Goal: Contribute content: Contribute content

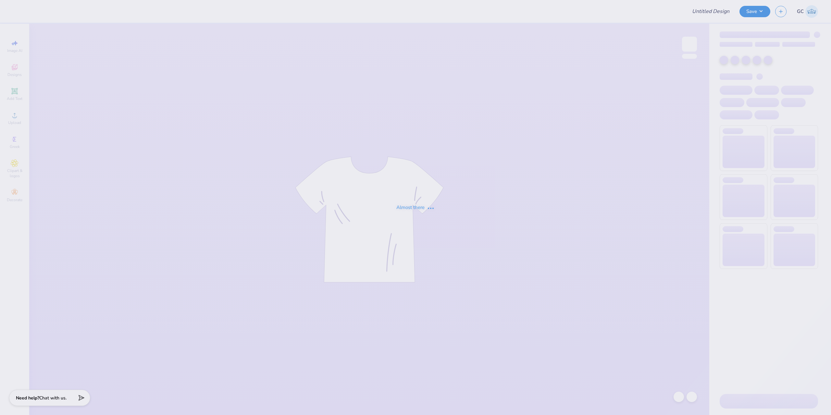
type input "KBG Bid Day 25"
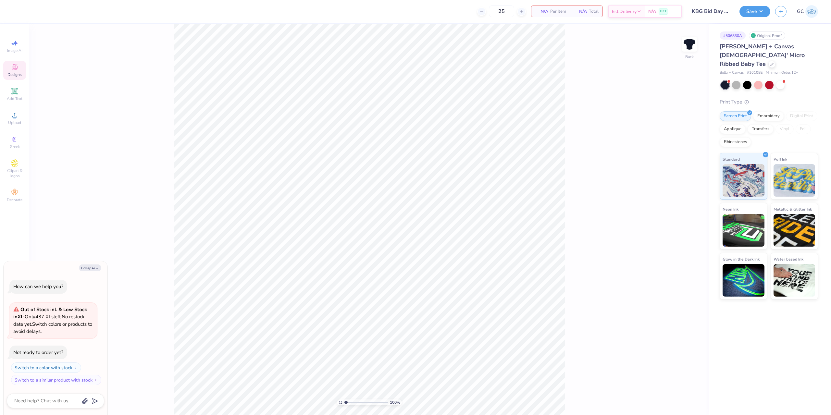
click at [14, 71] on div "Designs" at bounding box center [14, 70] width 23 height 19
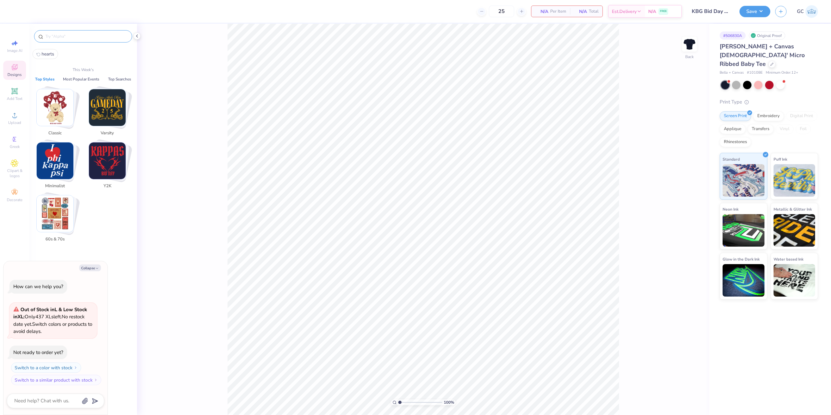
type textarea "x"
click at [82, 36] on input "text" at bounding box center [86, 36] width 83 height 6
paste input "Retro Athletic Text"
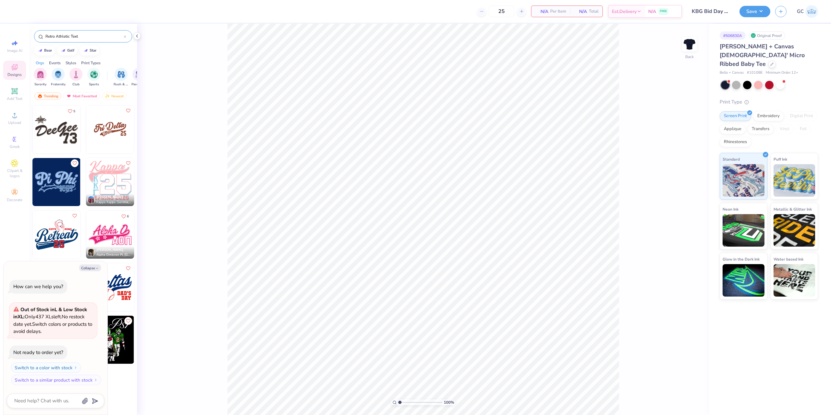
type input "Retro Athletic Text"
click at [111, 133] on img at bounding box center [110, 129] width 48 height 48
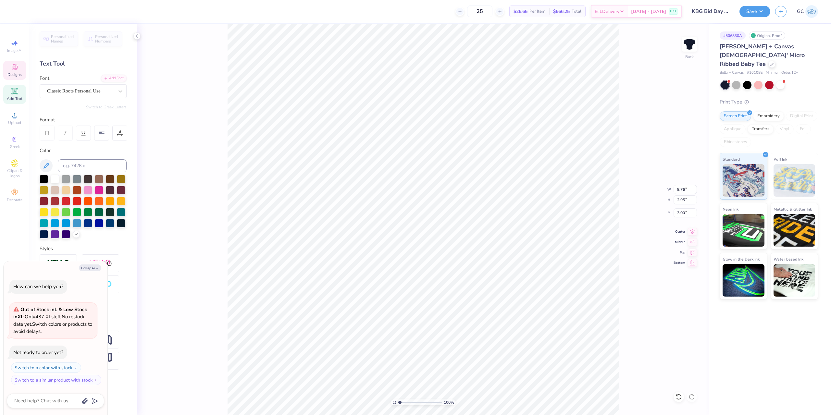
type textarea "x"
type input "2.01445811466782"
type textarea "x"
type input "2.01445811466782"
type textarea "x"
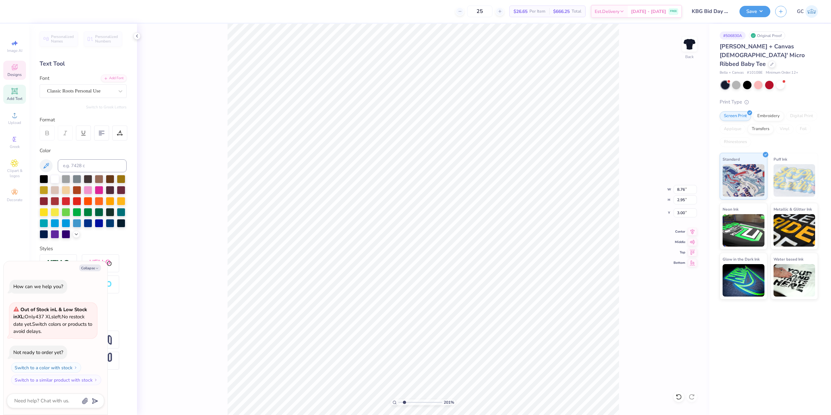
type input "2.01445811466782"
type textarea "x"
type input "2.01445811466782"
type textarea "x"
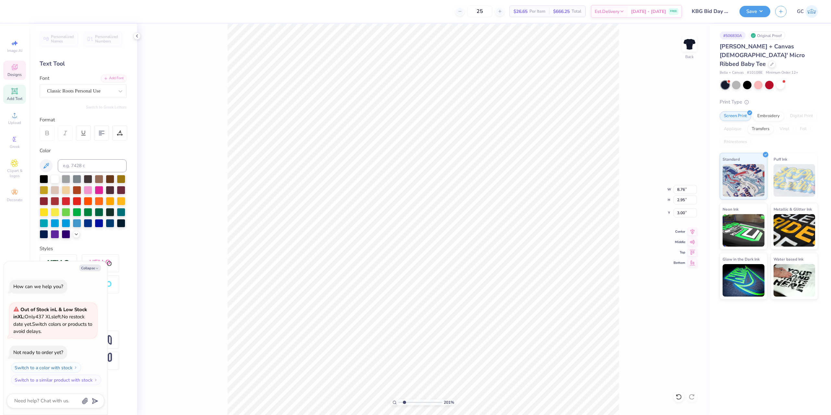
type textarea "K"
type input "2.01445811466782"
type textarea "x"
type textarea "Ka"
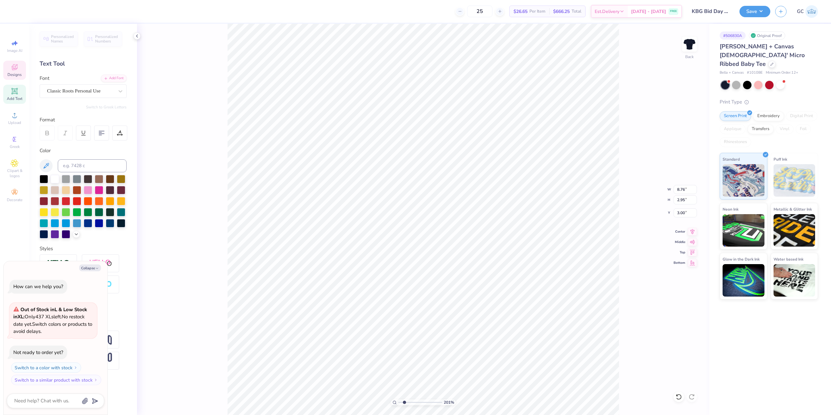
type input "2.01445811466782"
type textarea "x"
type textarea "Kappa"
type input "2.01445811466782"
type textarea "x"
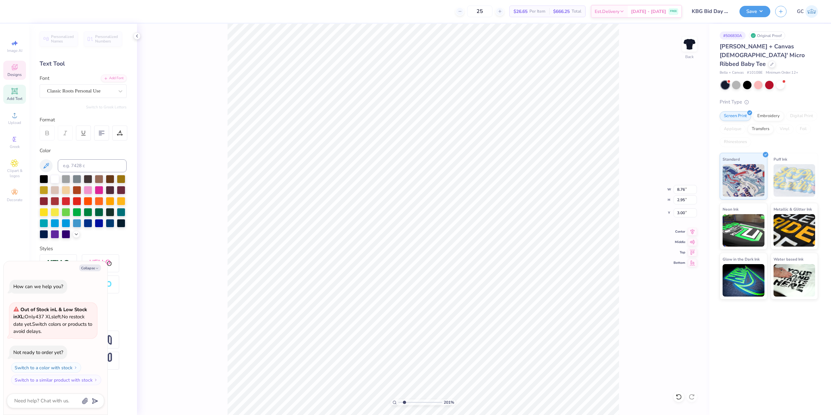
type textarea "Kappa"
type input "2.01445811466782"
type textarea "x"
type textarea "Kappa Beta"
type input "2.01445811466782"
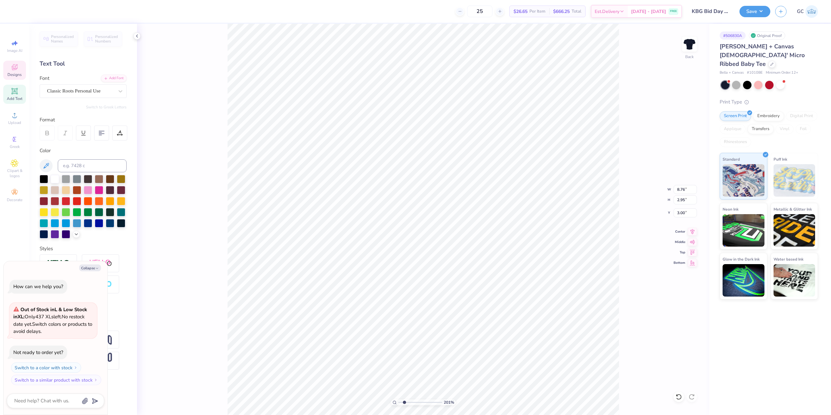
type textarea "x"
type textarea "Kappa Beta"
type input "2.01445811466782"
type textarea "x"
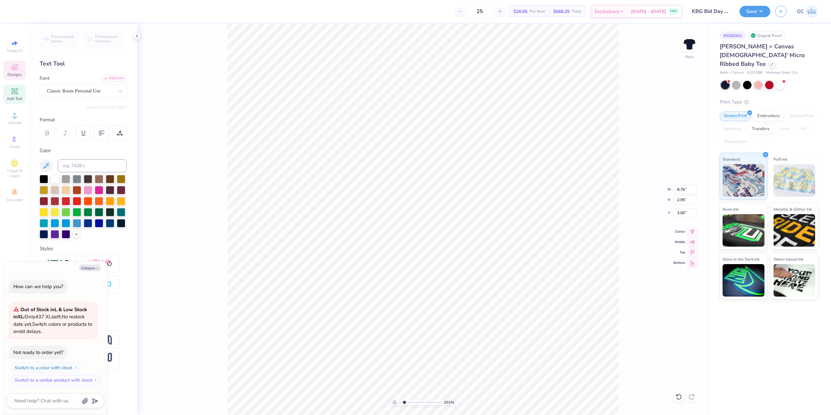
type textarea "Kappa Beta G"
type input "2.01445811466782"
type textarea "x"
type textarea "Kappa Beta Gamma"
type input "2.01445811466782"
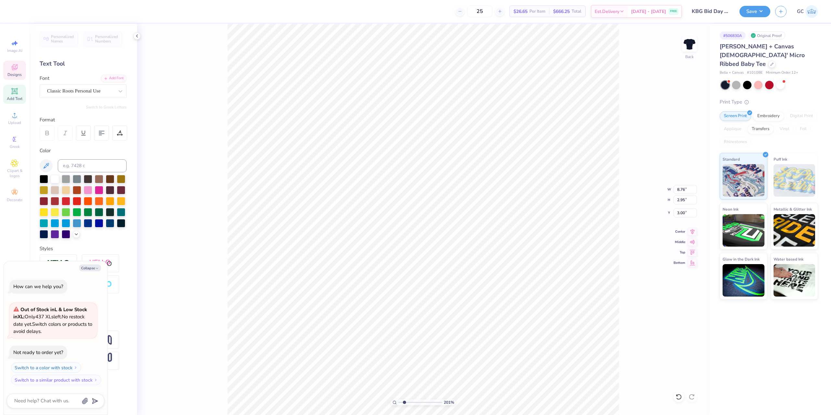
type textarea "x"
type input "2.01445811466782"
type textarea "x"
type input "2.01445811466782"
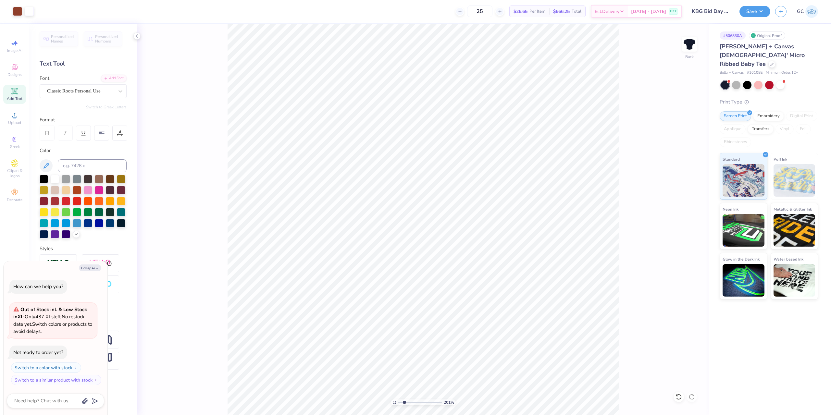
type textarea "x"
type input "1.49212329151837"
type textarea "x"
type input "1.49212329151837"
type textarea "x"
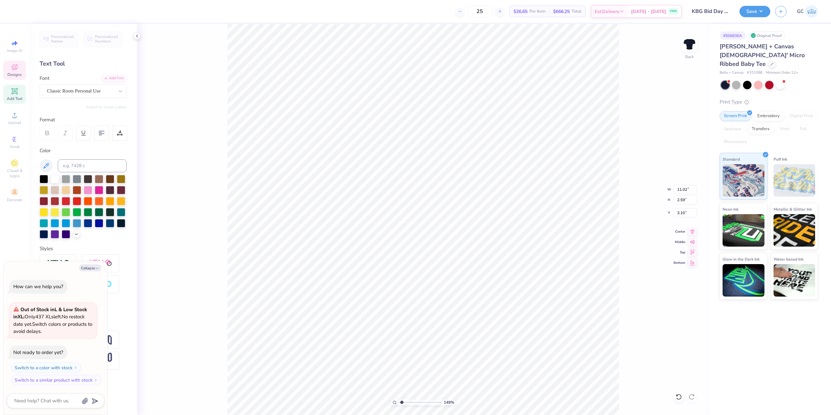
type input "1.49212329151837"
type textarea "x"
type input "9.77"
type input "2.30"
type input "3.43"
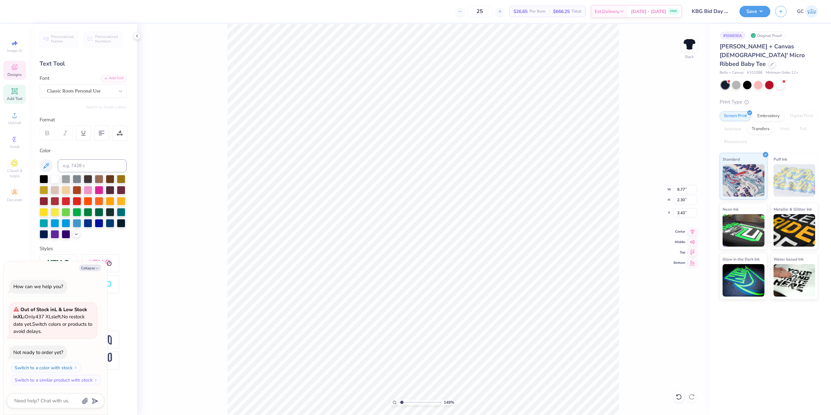
type input "1.49212329151837"
type textarea "x"
type input "1.49212329151837"
type textarea "x"
type input "1.49212329151837"
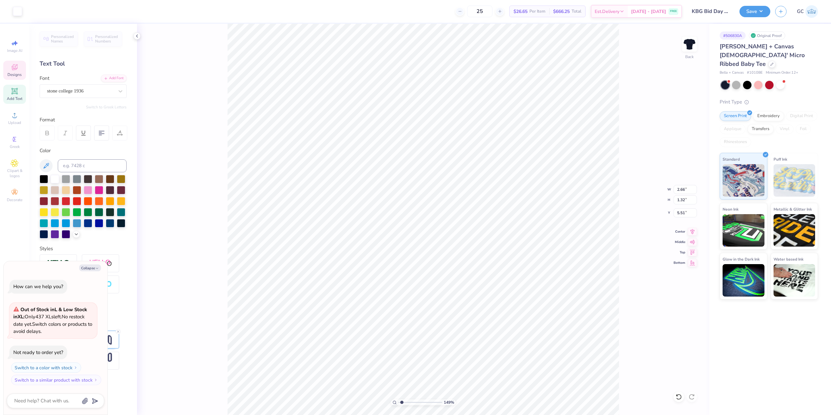
type textarea "x"
type input "1.49212329151837"
type textarea "x"
type input "1.49212329151837"
type textarea "x"
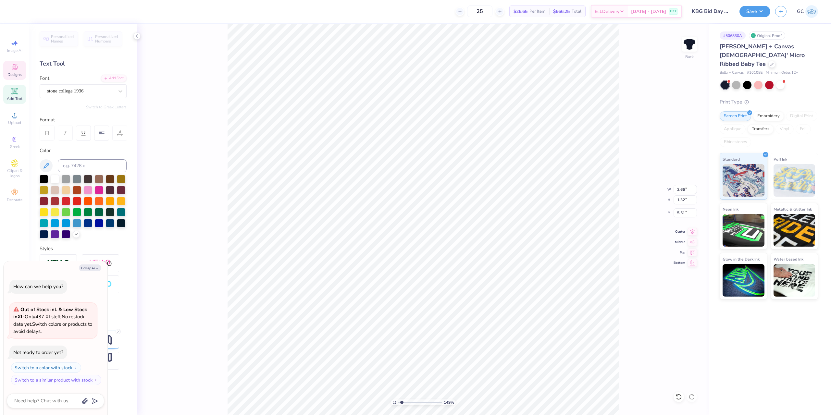
scroll to position [6, 2]
type textarea "nbi"
type input "1.49212329151837"
type textarea "x"
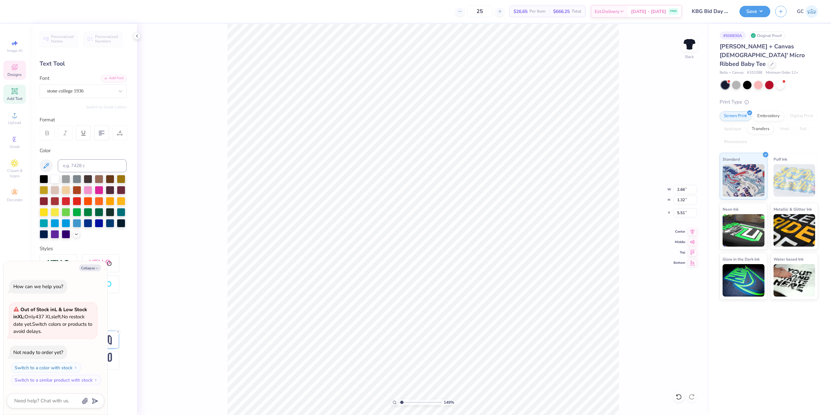
type textarea "n"
type input "1.49212329151837"
type textarea "x"
type input "1.49212329151837"
type textarea "x"
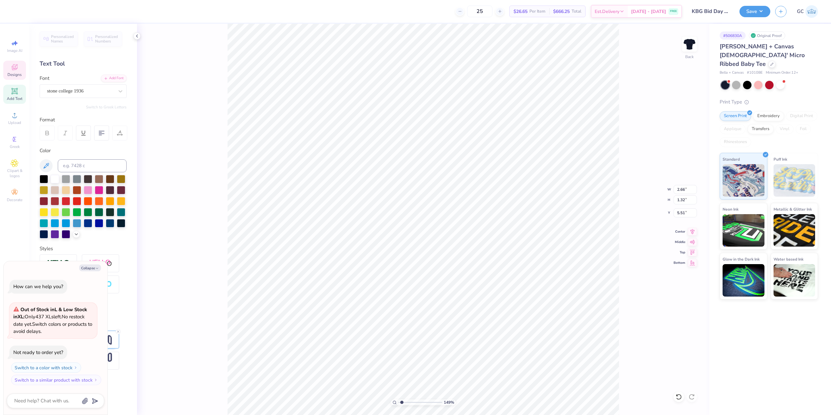
type textarea "bi"
type input "1.49212329151837"
type textarea "x"
type textarea "bid da"
type input "1.49212329151837"
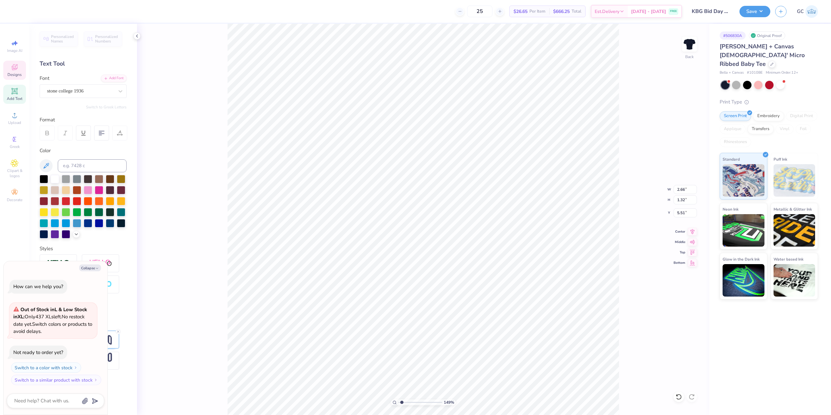
type textarea "x"
type textarea "bid day"
type input "1.49212329151837"
type textarea "x"
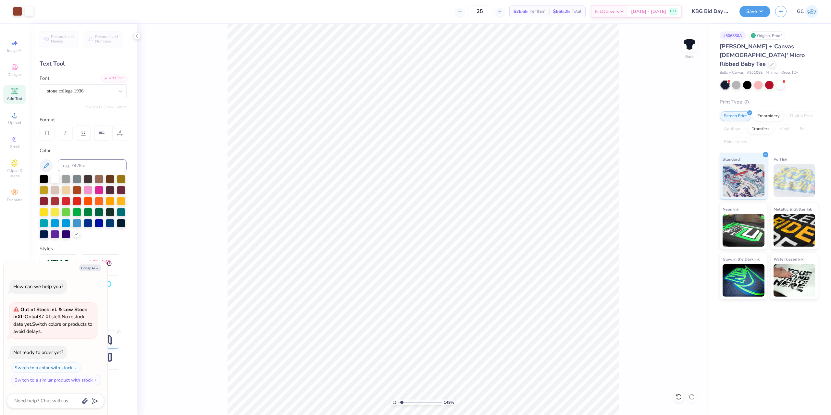
type input "1.49212329151837"
type textarea "x"
type input "1.49212329151837"
type textarea "x"
type input "1.49212329151837"
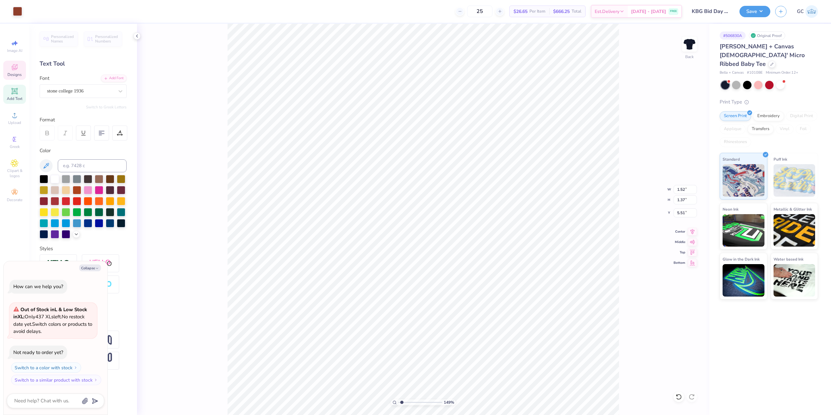
type textarea "x"
type input "1.52"
type input "1.37"
type input "5.51"
click at [55, 177] on div at bounding box center [55, 178] width 8 height 8
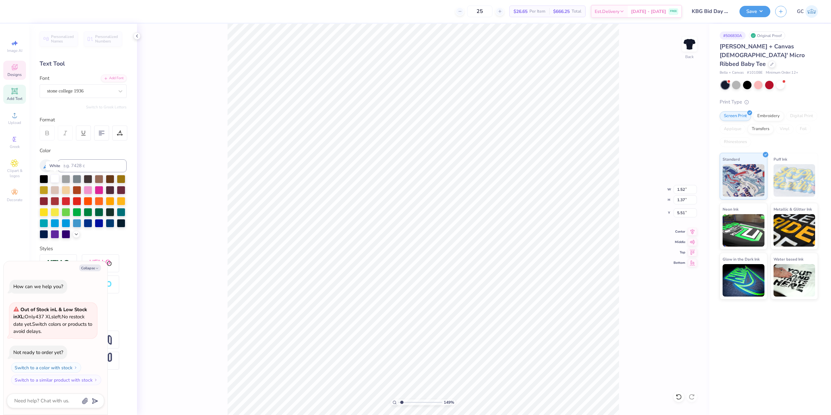
type input "1.49212329151837"
type textarea "x"
type input "1.49212329151837"
type textarea "x"
type input "1.49212329151837"
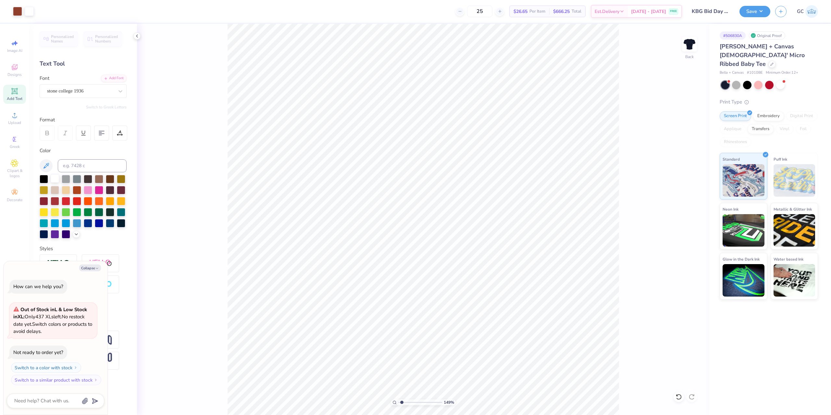
type textarea "x"
type input "1.49212329151837"
type textarea "x"
type input "1.49212329151837"
type textarea "x"
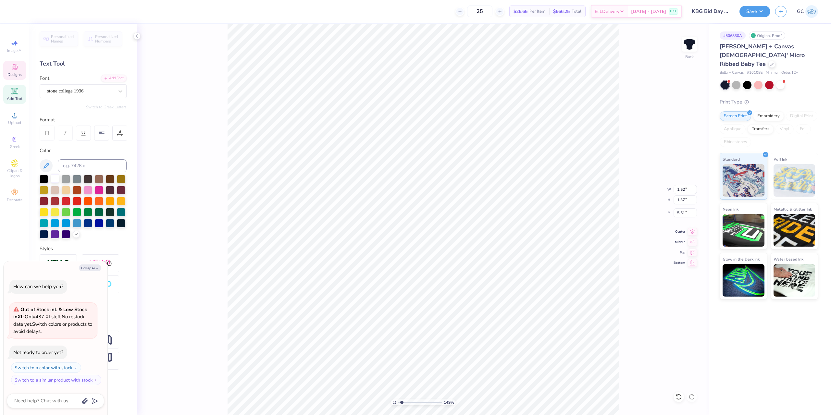
type input "1.49212329151837"
type textarea "x"
type input "1.49212329151837"
type textarea "x"
type input "1.75"
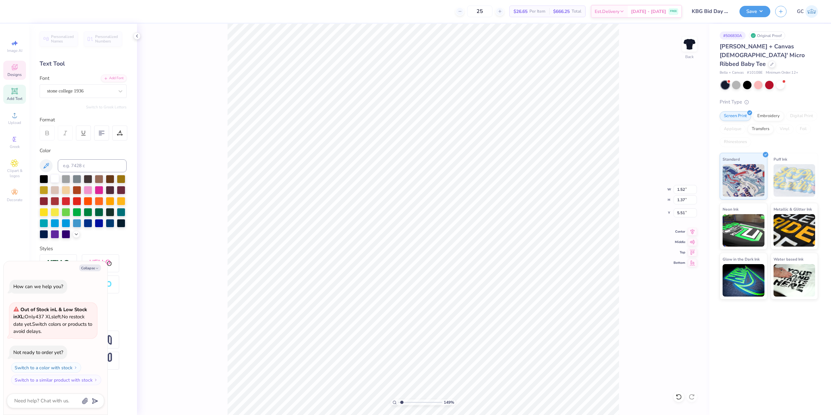
type input "1.57"
type input "1.49212329151837"
type textarea "x"
type input "1.49212329151837"
type textarea "x"
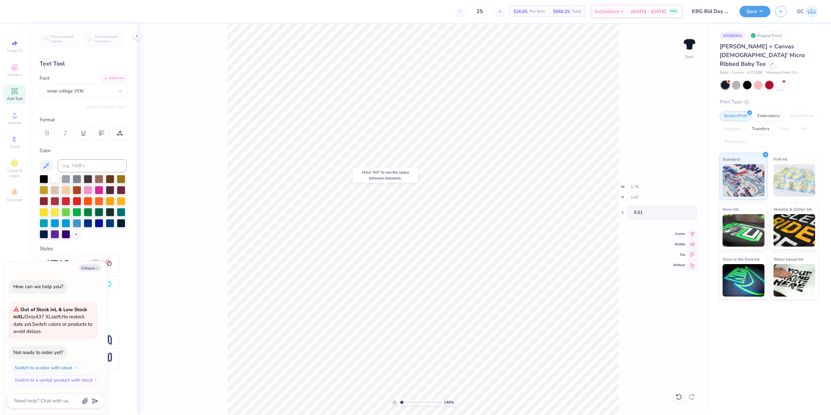
type input "1.49212329151837"
type textarea "x"
type input "5.64"
click at [17, 70] on icon at bounding box center [15, 67] width 8 height 8
type input "1.49212329151837"
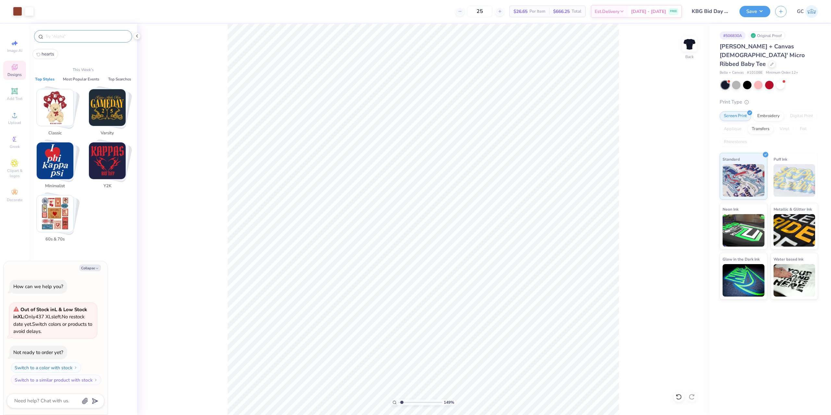
click at [65, 39] on input "text" at bounding box center [86, 36] width 83 height 6
type textarea "x"
paste input "Swash"
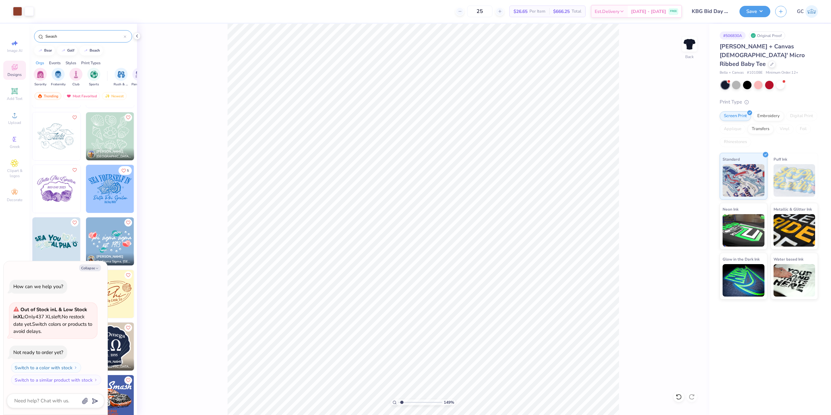
scroll to position [1006, 0]
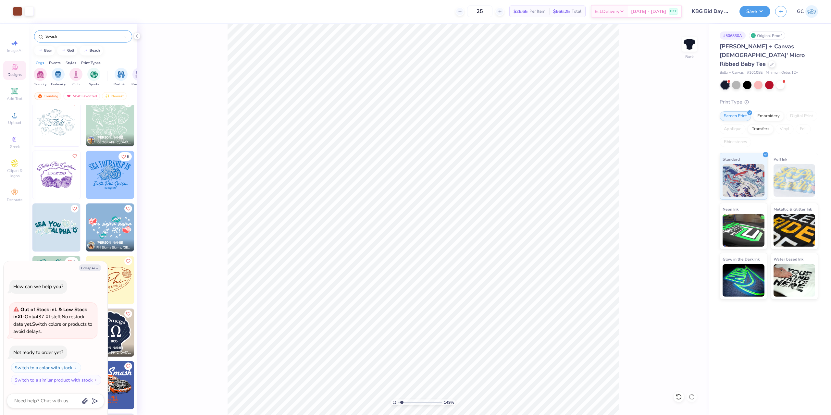
type input "Swash"
click at [16, 11] on div at bounding box center [17, 10] width 9 height 9
type input "1.49212329151837"
type textarea "x"
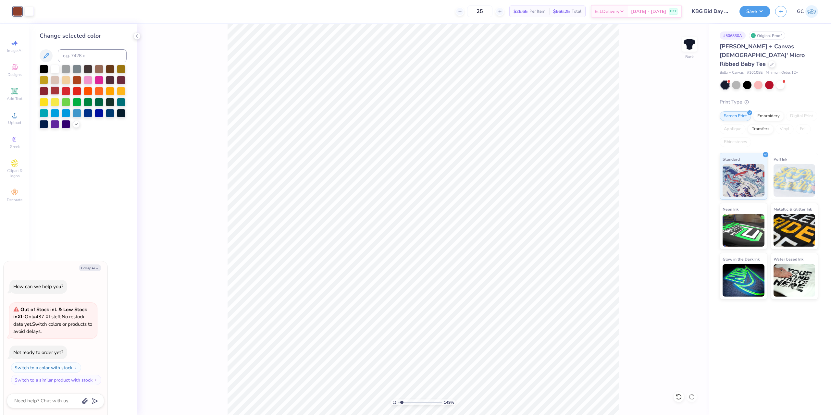
click at [56, 92] on div at bounding box center [55, 90] width 8 height 8
type input "1.49212329151837"
type textarea "x"
click at [55, 93] on div at bounding box center [55, 90] width 8 height 8
click at [43, 91] on div at bounding box center [44, 90] width 8 height 8
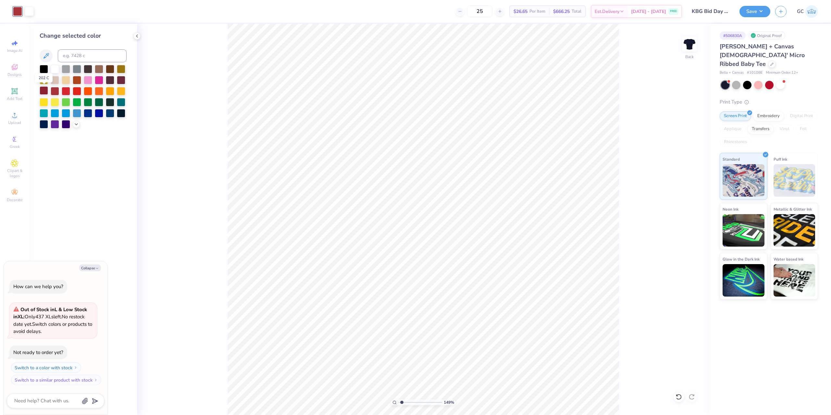
type input "1.49212329151837"
type textarea "x"
type input "1.49212329151837"
type textarea "x"
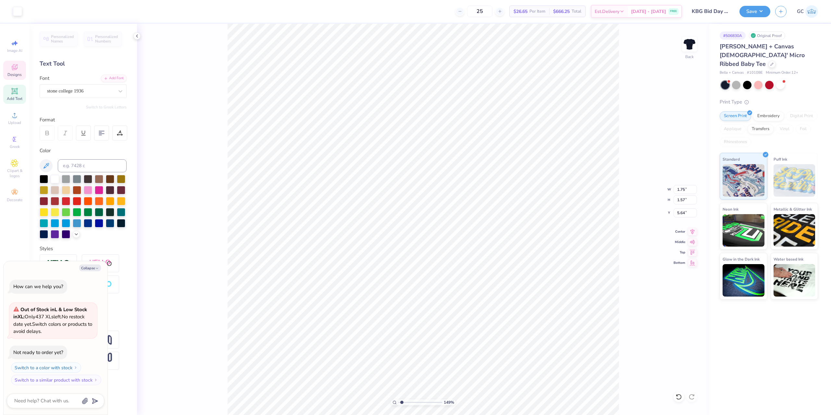
type input "1.49212329151837"
type textarea "x"
type input "1.49212329151837"
type textarea "x"
type input "5.73"
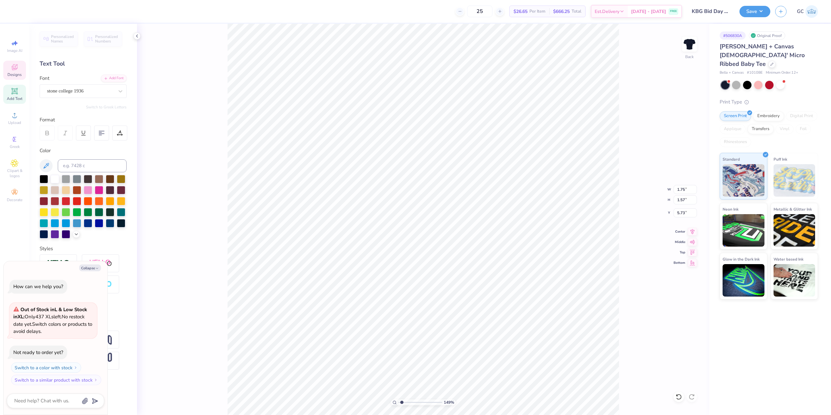
type input "1.49212329151837"
type textarea "x"
type input "1.49212329151837"
type textarea "x"
type input "1.49212329151837"
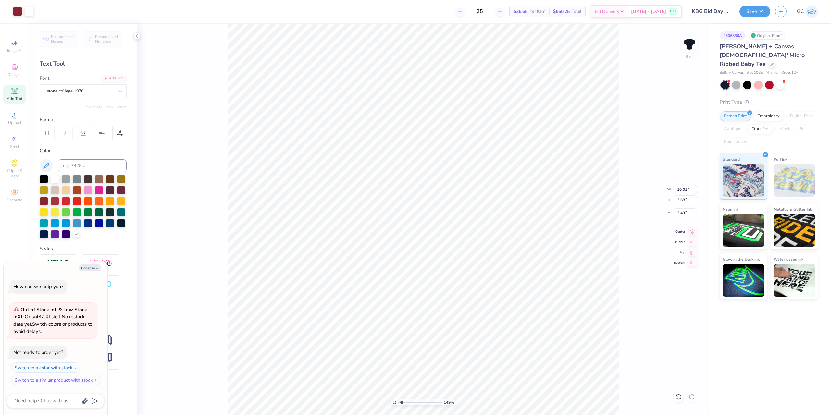
type textarea "x"
type input "1.49212329151837"
type textarea "x"
type input "10.14"
type input "3.19"
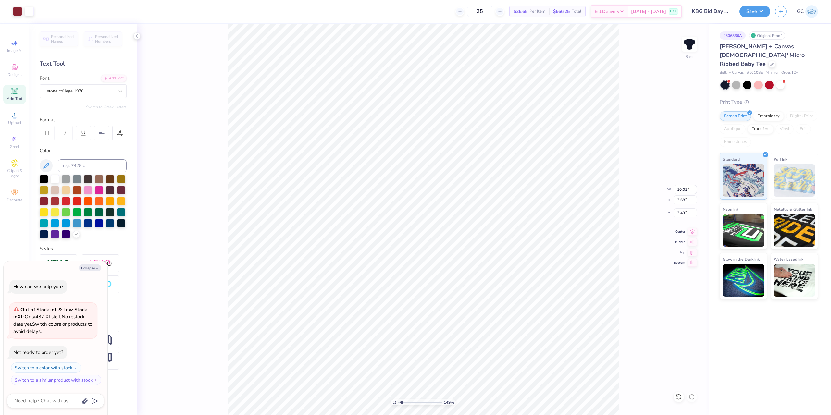
type input "3.73"
type input "1.49212329151837"
type textarea "x"
type input "1.49212329151837"
type textarea "x"
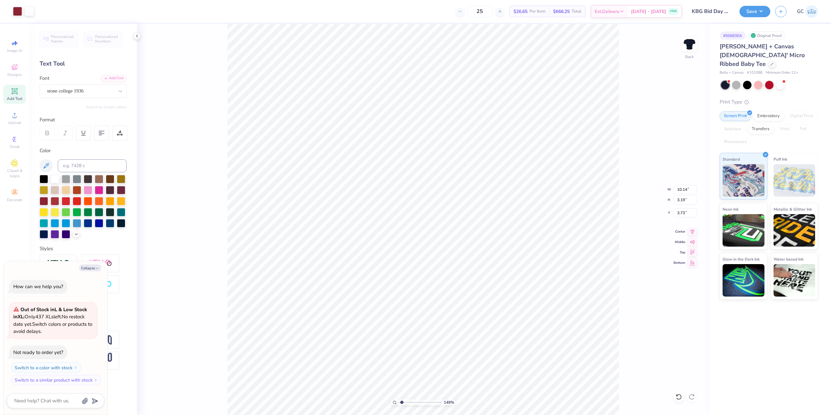
type input "2.74"
type input "1.49212329151837"
type textarea "x"
type input "1.49212329151837"
type textarea "x"
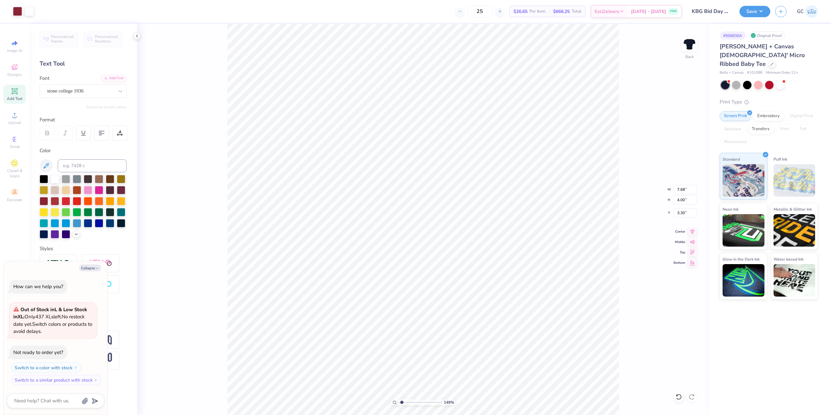
type input "1.49212329151837"
type textarea "x"
type input "1.49212329151837"
type textarea "x"
type input "1.49212329151837"
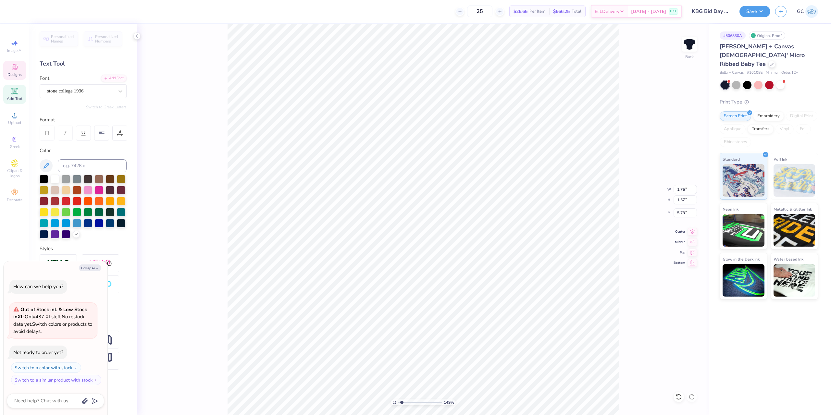
type textarea "x"
type input "1.49212329151837"
type textarea "x"
type input "5.24"
type input "1.49212329151837"
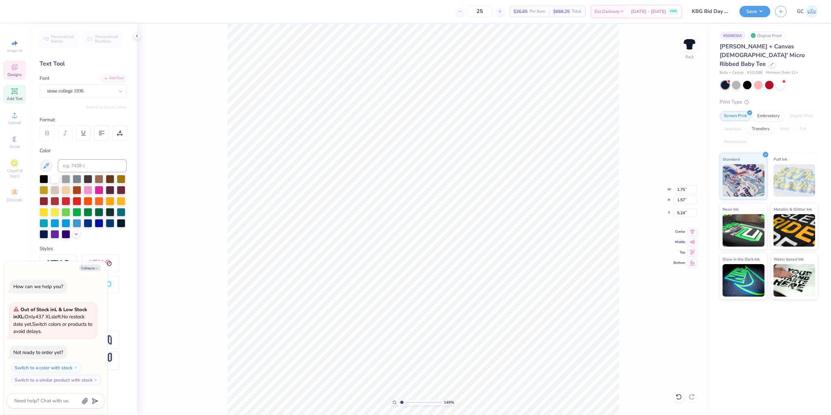
type textarea "x"
type input "2.22643191709162"
type textarea "x"
type input "2.60"
type input "1.08"
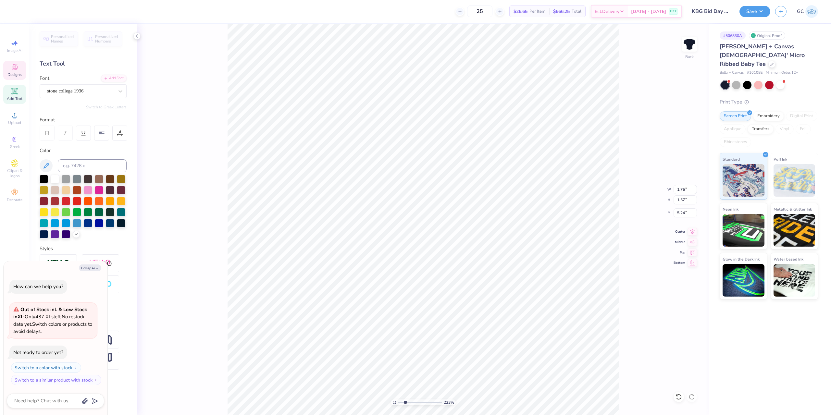
type input "4.57"
type input "2.22643191709162"
type textarea "x"
type input "2.22643191709162"
type textarea "x"
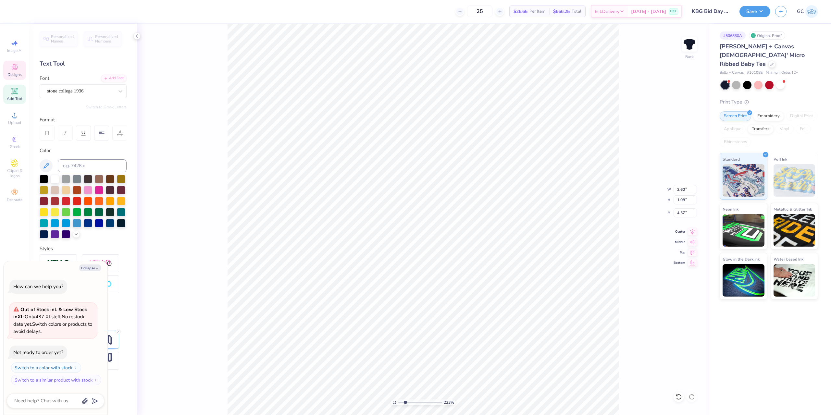
type input "2.25"
type input "0.93"
type input "4.72"
type input "2.22643191709162"
type textarea "x"
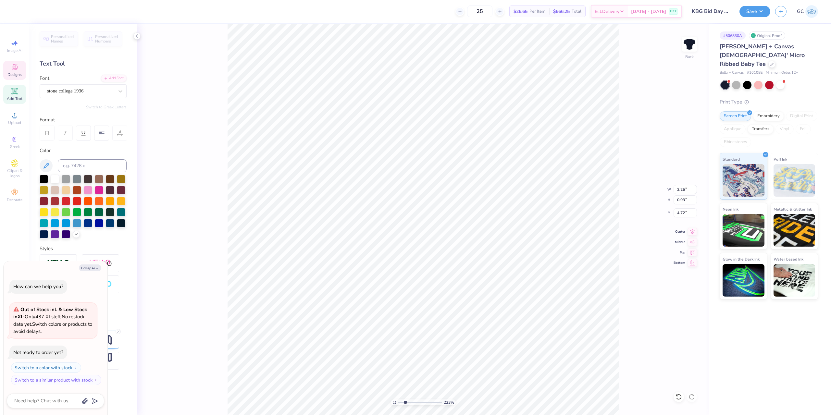
type input "9.98566702401636"
type textarea "x"
type input "4.69"
type textarea "x"
type input "7.66"
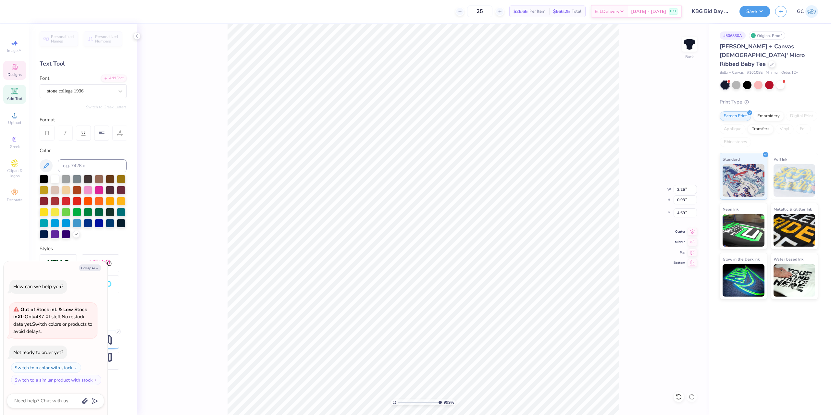
type input "2.56"
type input "3.32"
type textarea "x"
type input "4.05804149575103"
type textarea "x"
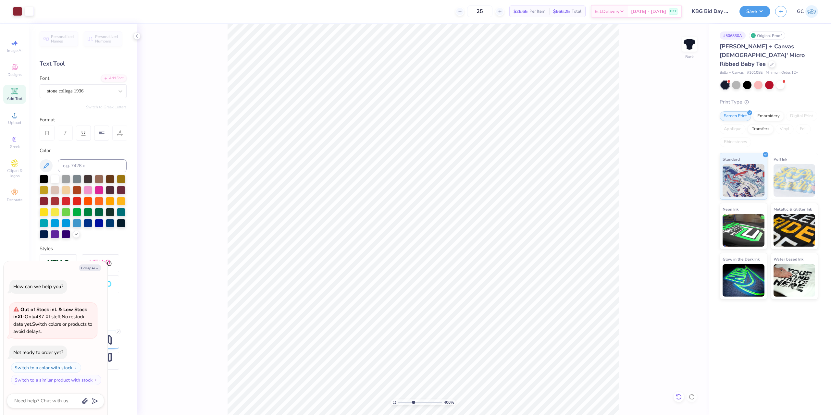
click at [682, 395] on div at bounding box center [678, 397] width 10 height 10
type input "4.05804149575103"
type textarea "x"
type input "4.05804149575103"
type textarea "x"
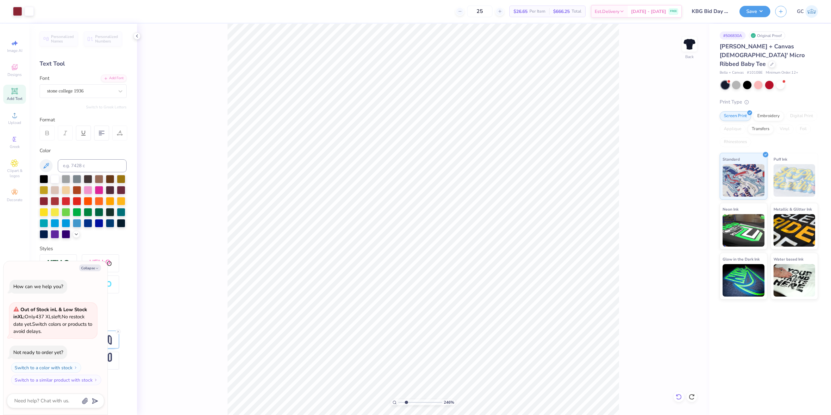
type input "2.46071092039641"
type textarea "x"
type input "1.64913377760655"
type textarea "x"
click at [442, 291] on li "Download vector" at bounding box center [438, 293] width 51 height 13
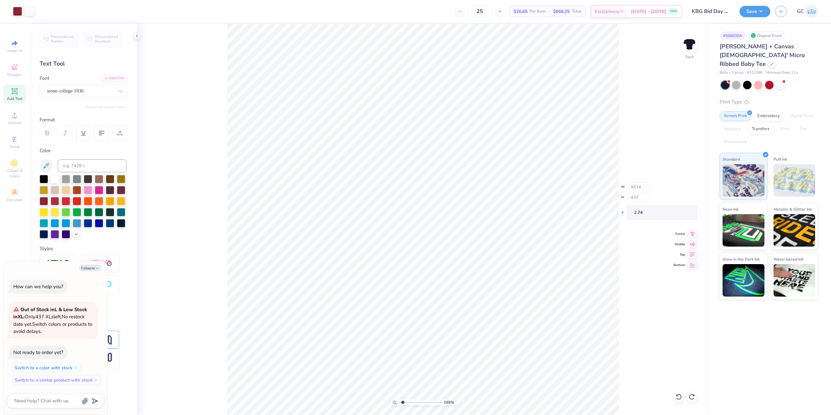
type input "1.64913377760655"
type textarea "x"
click at [14, 114] on icon at bounding box center [15, 115] width 8 height 8
type input "1.64913377760655"
type textarea "x"
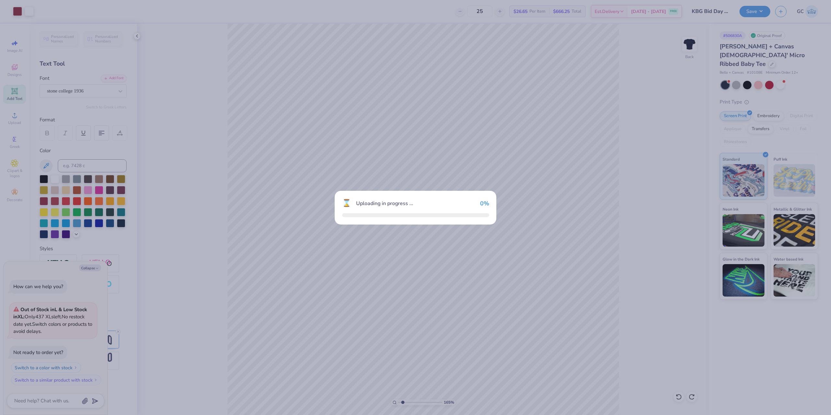
type input "1.64913377760655"
type textarea "x"
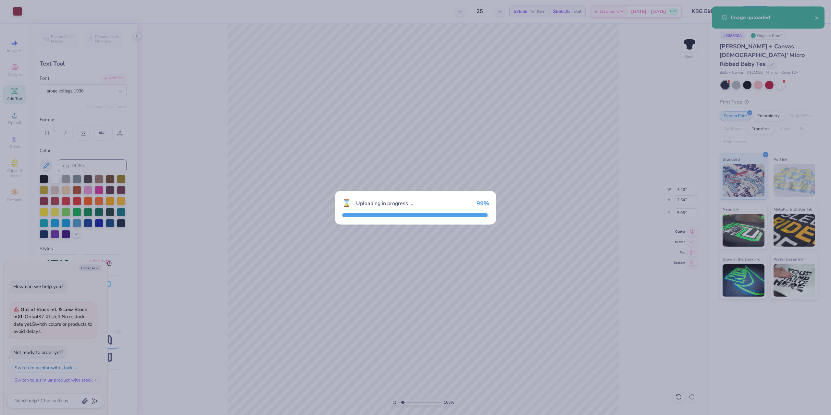
type input "1.64913377760655"
type textarea "x"
type input "1.64913377760655"
type textarea "x"
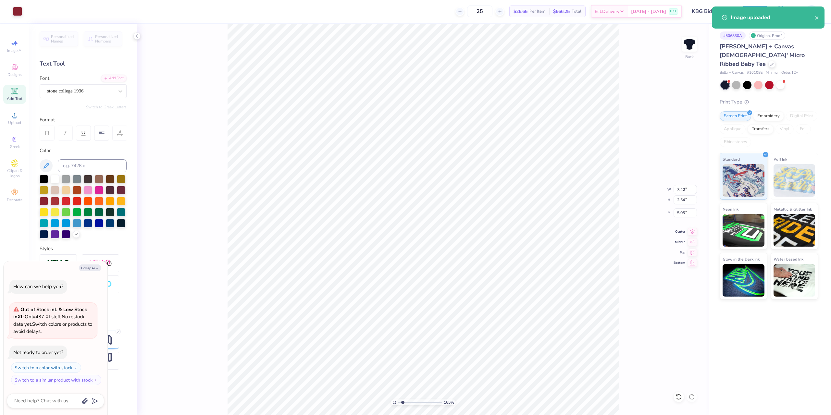
type input "1.64913377760655"
type textarea "x"
click at [436, 410] on li "Send to Back" at bounding box center [444, 407] width 51 height 13
click at [430, 286] on li "Group" at bounding box center [431, 285] width 51 height 13
drag, startPoint x: 677, startPoint y: 190, endPoint x: 687, endPoint y: 189, distance: 10.4
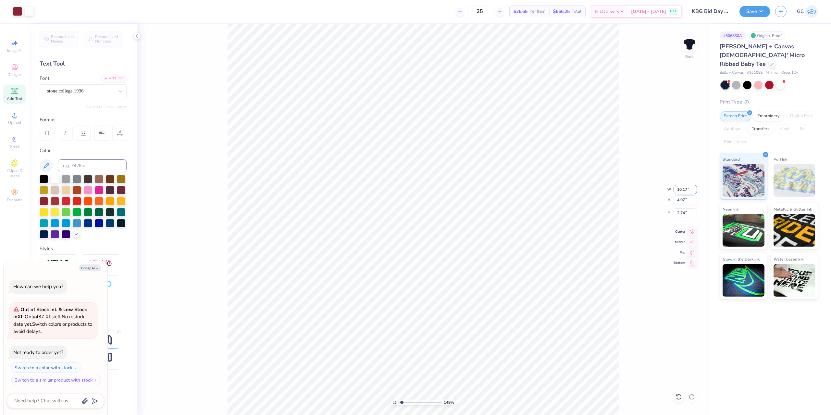
click at [687, 189] on input "10.17" at bounding box center [684, 189] width 23 height 9
click at [692, 231] on icon at bounding box center [692, 231] width 9 height 8
drag, startPoint x: 686, startPoint y: 213, endPoint x: 674, endPoint y: 214, distance: 11.7
click at [674, 214] on input "2.77" at bounding box center [684, 212] width 23 height 9
click at [751, 11] on button "Save" at bounding box center [754, 10] width 31 height 11
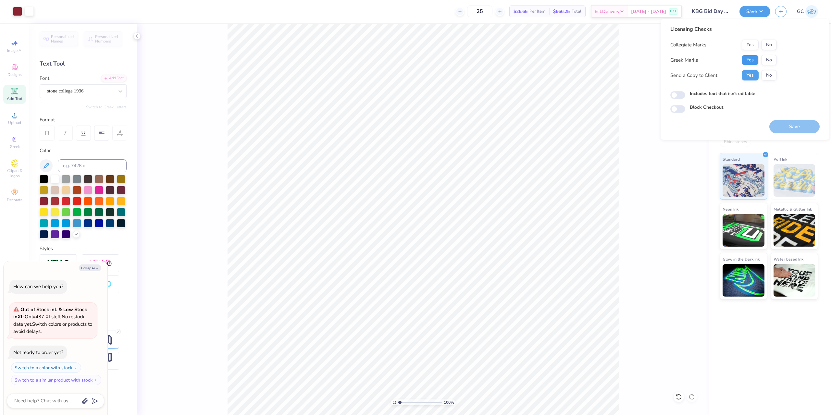
click at [748, 63] on button "Yes" at bounding box center [750, 60] width 17 height 10
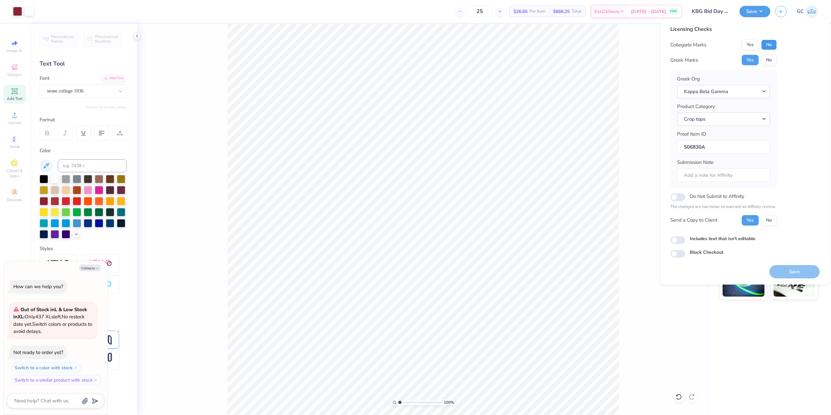
click at [764, 44] on button "No" at bounding box center [769, 45] width 16 height 10
click at [789, 272] on button "Save" at bounding box center [794, 271] width 50 height 13
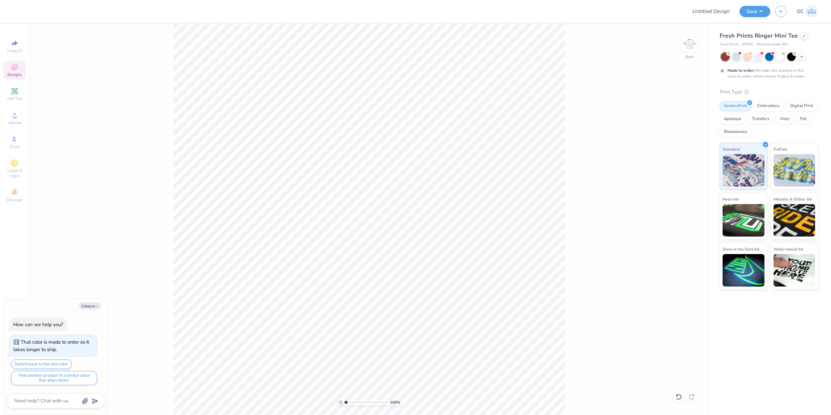
click at [14, 63] on div "Designs" at bounding box center [14, 70] width 23 height 19
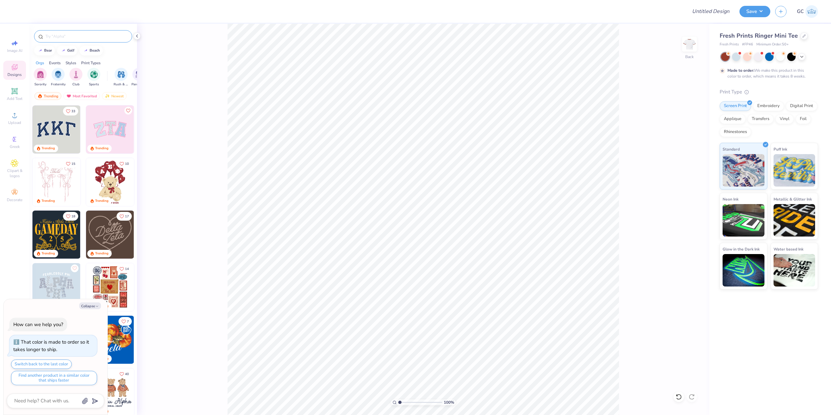
type textarea "x"
click at [77, 38] on input "text" at bounding box center [86, 36] width 83 height 6
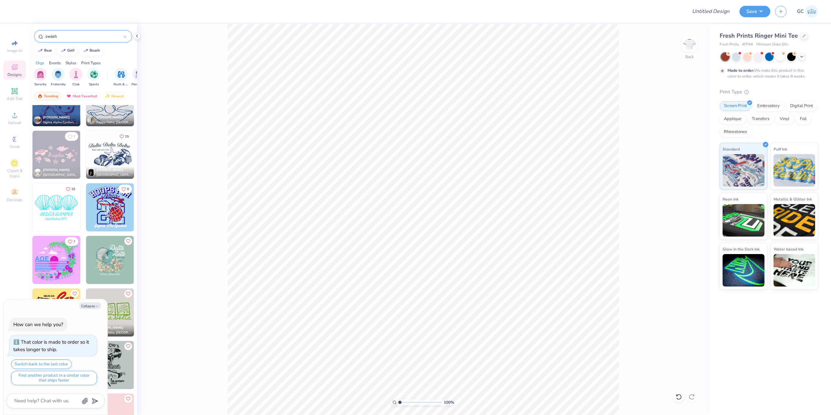
scroll to position [1611, 0]
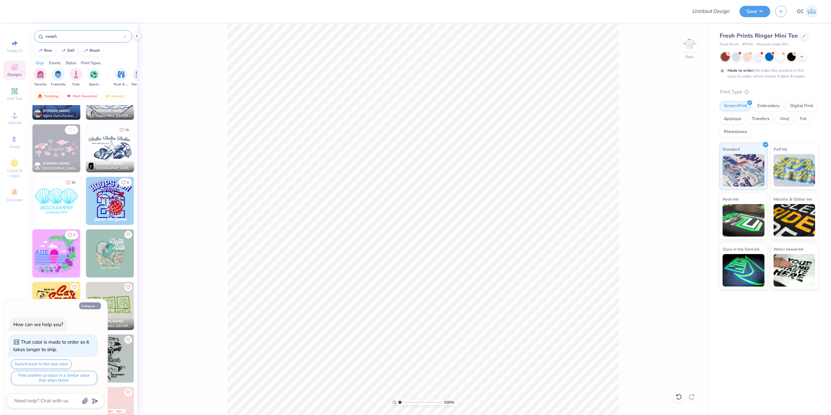
type input "swash"
click at [99, 305] on icon "button" at bounding box center [97, 306] width 4 height 4
type textarea "x"
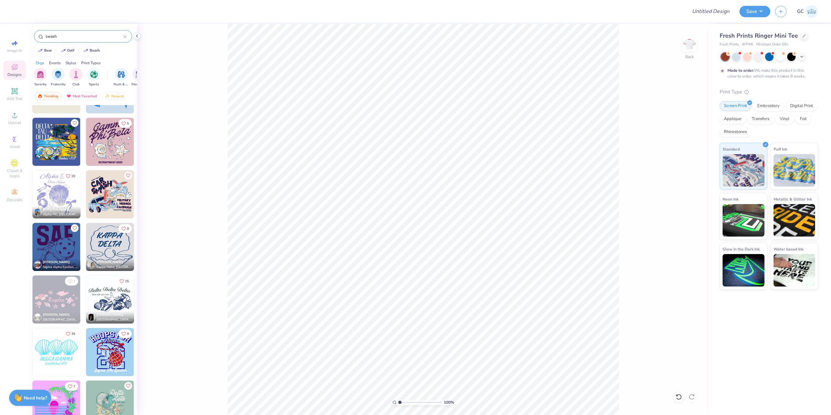
scroll to position [1384, 0]
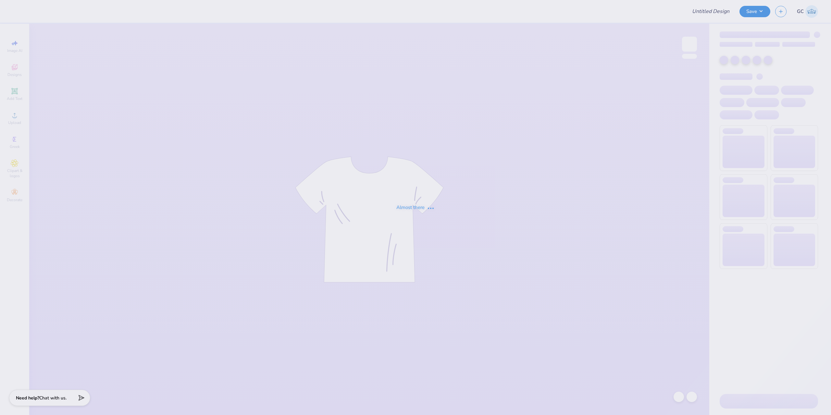
type input "PSA SHIRT"
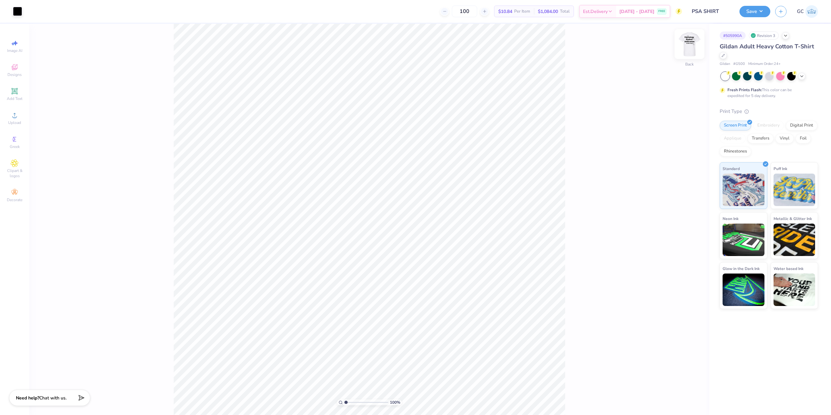
click at [689, 46] on img at bounding box center [689, 44] width 26 height 26
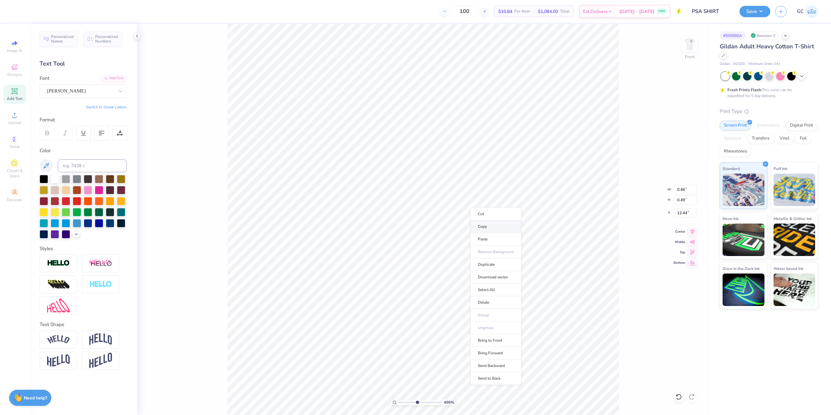
click at [484, 227] on li "Copy" at bounding box center [495, 226] width 51 height 13
click at [692, 44] on img at bounding box center [689, 44] width 26 height 26
click at [545, 155] on li "Paste" at bounding box center [561, 158] width 51 height 13
type input "2.71964221644285"
type input "2.83"
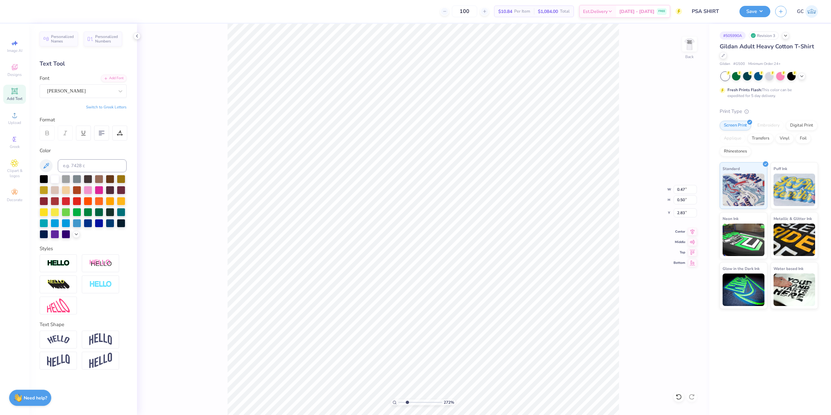
type input "2.71964221644285"
type input "0.28"
type input "0.30"
type input "3.03"
type input "7.39645378545819"
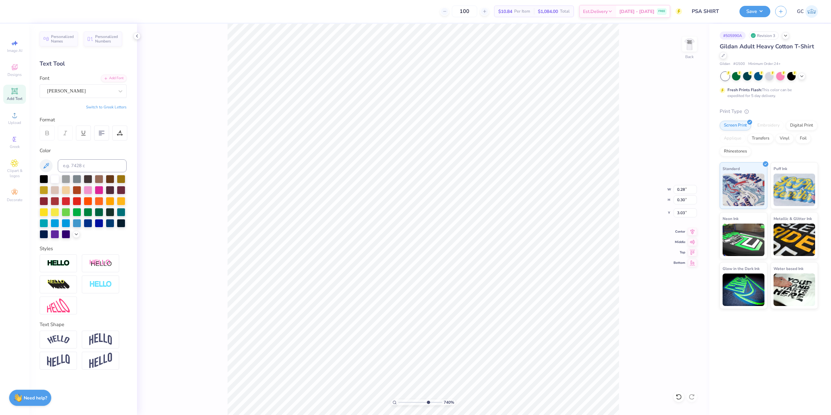
type input "3.00"
type input "2.46071092039641"
type input "0.28"
type input "0.29"
type input "3.00"
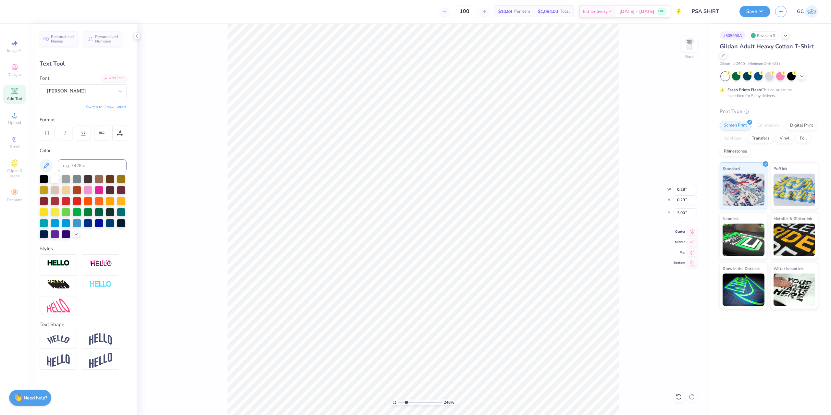
type input "2.46071092039641"
type input "5.09"
type input "0.97"
type input "2.50"
type input "2.46071092039641"
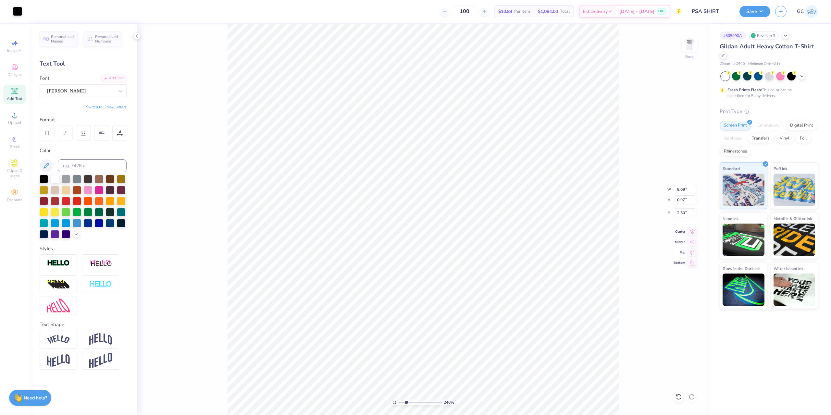
type input "4.76"
type input "3.16"
type input "3.47"
type input "2.46071092039641"
type input "5.00"
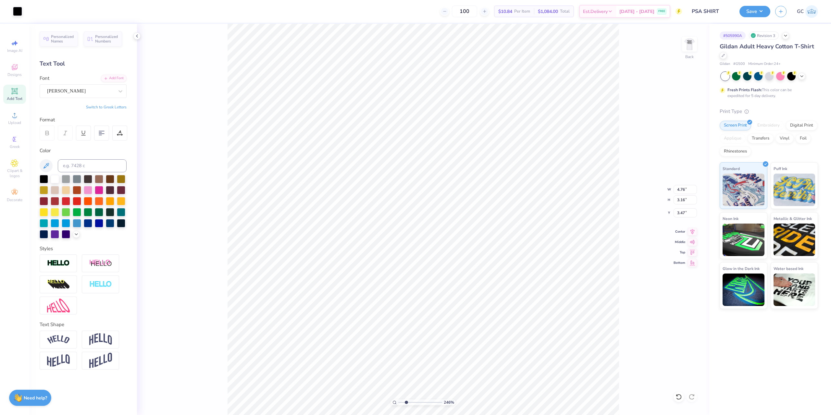
type input "1.02"
type input "6.70"
drag, startPoint x: 685, startPoint y: 191, endPoint x: 678, endPoint y: 191, distance: 7.8
click at [678, 191] on input "5.09" at bounding box center [684, 189] width 23 height 9
type input "3.32211092047231"
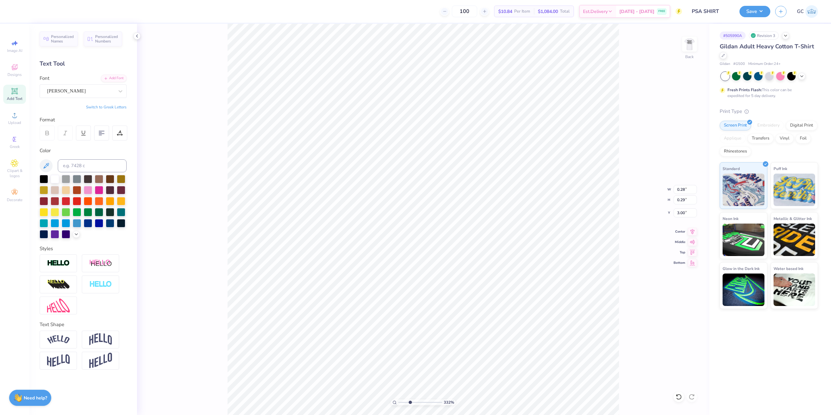
type input "0.25"
type input "0.26"
type input "3.03"
type input "3.32211092047231"
type input "3.00"
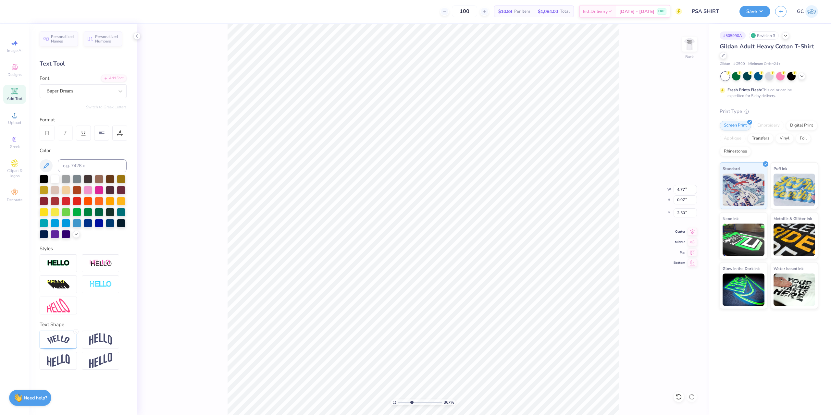
type input "3.6716840780171"
type input "0.25"
type input "0.26"
type input "3.00"
type input "3.6716840780171"
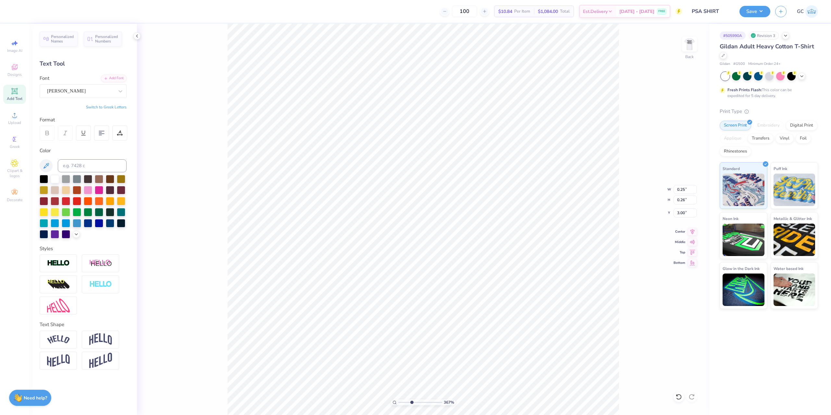
type input "0.23"
type input "0.24"
type input "3.00581987268404"
click at [682, 191] on input "5.02" at bounding box center [684, 189] width 23 height 9
type input "5.0"
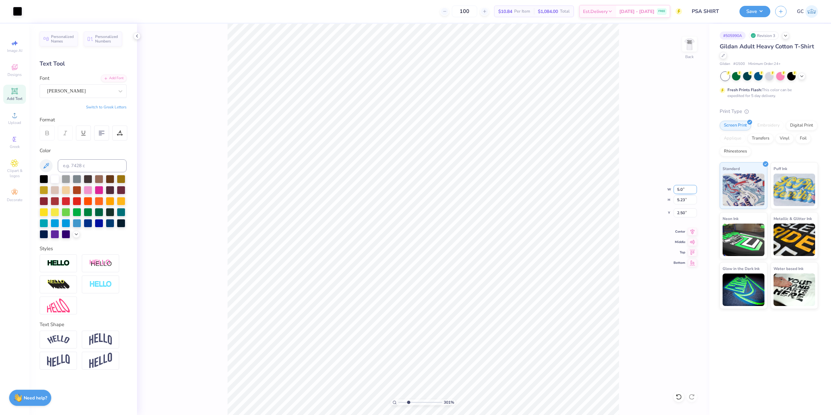
type input "3.00581987268404"
type input "5.00"
type input "5.21"
click at [685, 213] on input "2.51" at bounding box center [684, 212] width 23 height 9
type input "2.5"
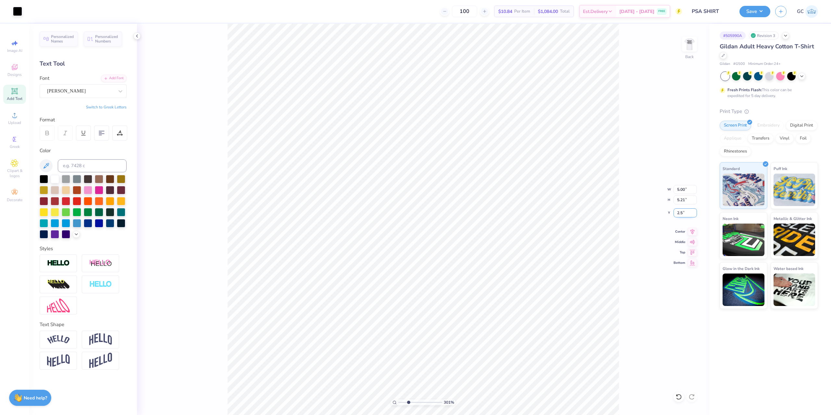
type input "3.00581987268404"
type input "2.50"
click at [692, 48] on img at bounding box center [689, 44] width 26 height 26
click at [690, 48] on img at bounding box center [689, 44] width 13 height 13
click at [752, 9] on button "Save" at bounding box center [754, 10] width 31 height 11
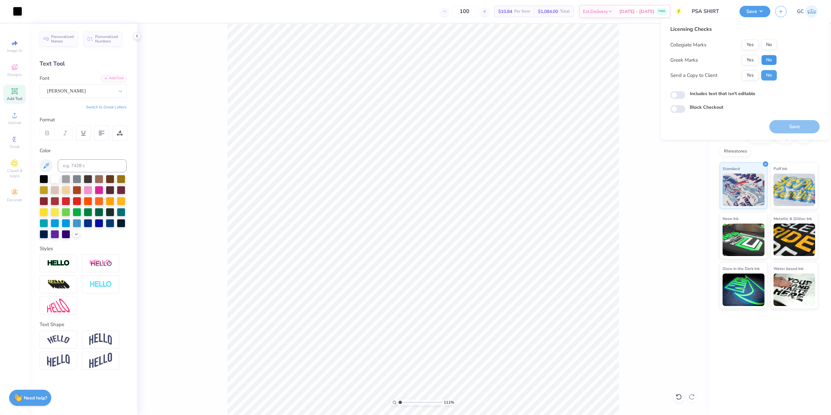
click at [766, 57] on button "No" at bounding box center [769, 60] width 16 height 10
click at [753, 46] on button "Yes" at bounding box center [750, 45] width 17 height 10
click at [789, 128] on button "Save" at bounding box center [794, 126] width 50 height 13
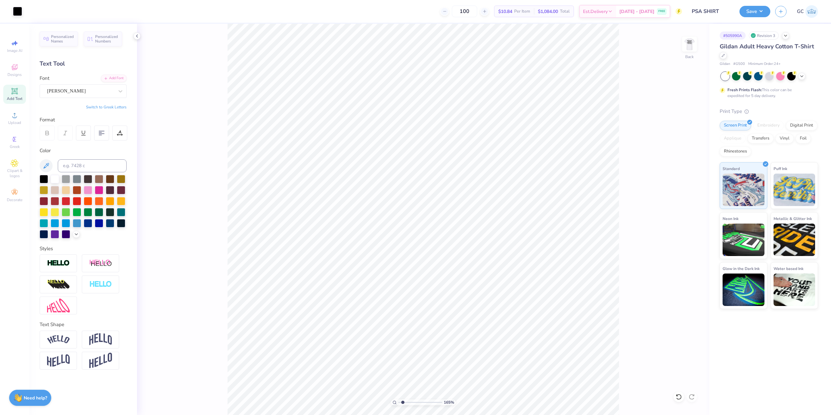
type input "1.64913377760655"
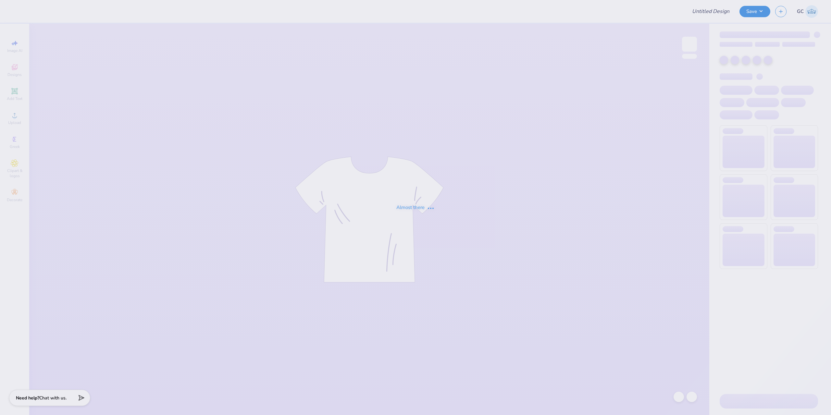
type input "TEST"
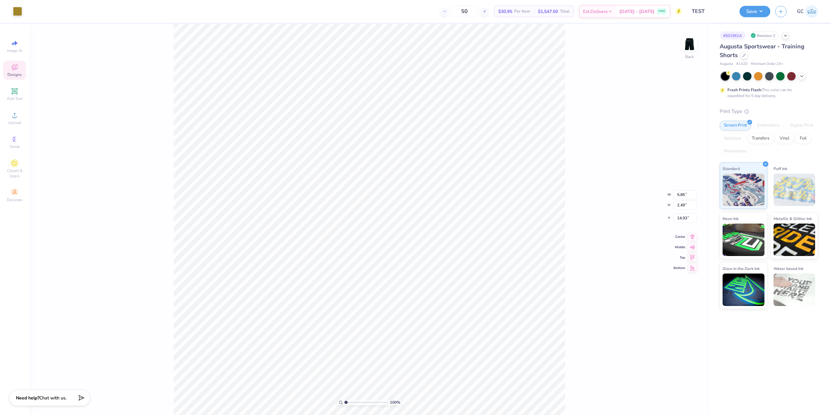
click at [579, 193] on div "100 % Back W 5.85 5.85 " H 2.49 2.49 " Y 14.93 14.93 " Center Middle Top Bottom" at bounding box center [369, 219] width 680 height 391
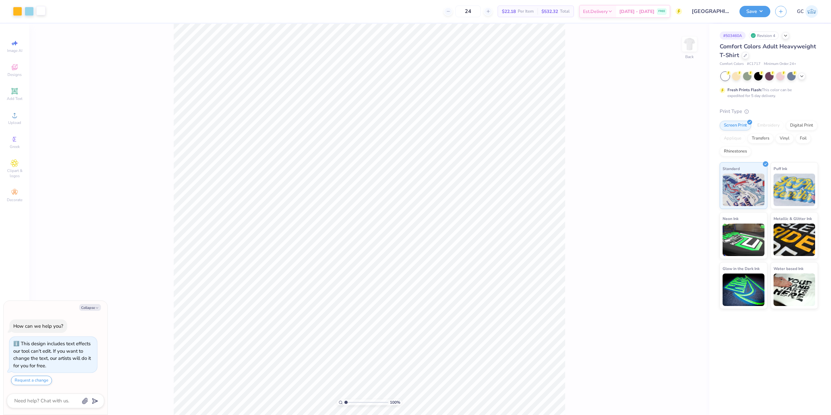
click at [41, 9] on div at bounding box center [40, 10] width 9 height 9
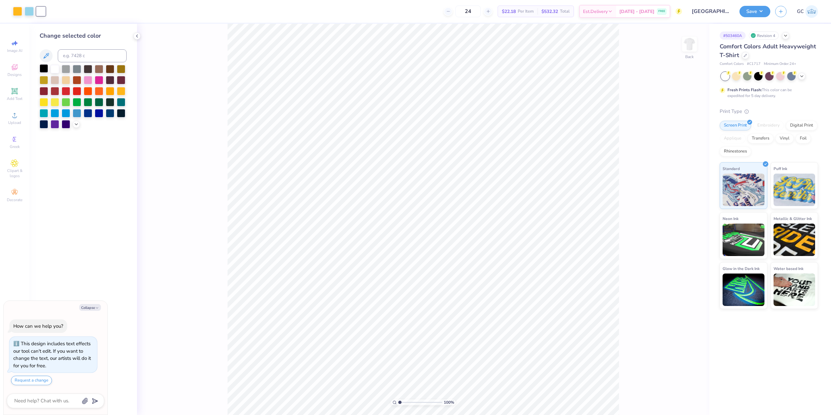
click at [42, 68] on div at bounding box center [44, 68] width 8 height 8
click at [680, 397] on icon at bounding box center [678, 397] width 6 height 6
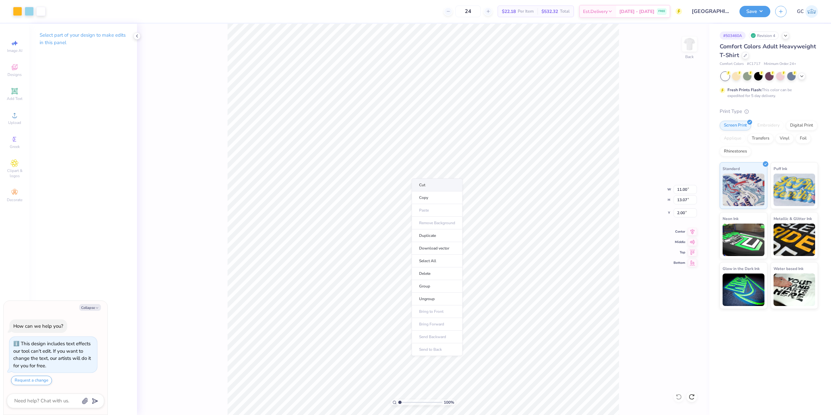
click at [429, 185] on li "Cut" at bounding box center [436, 184] width 51 height 13
click at [692, 47] on img at bounding box center [689, 44] width 26 height 26
click at [426, 169] on li "Paste" at bounding box center [434, 169] width 51 height 13
type textarea "x"
drag, startPoint x: 675, startPoint y: 191, endPoint x: 687, endPoint y: 191, distance: 12.0
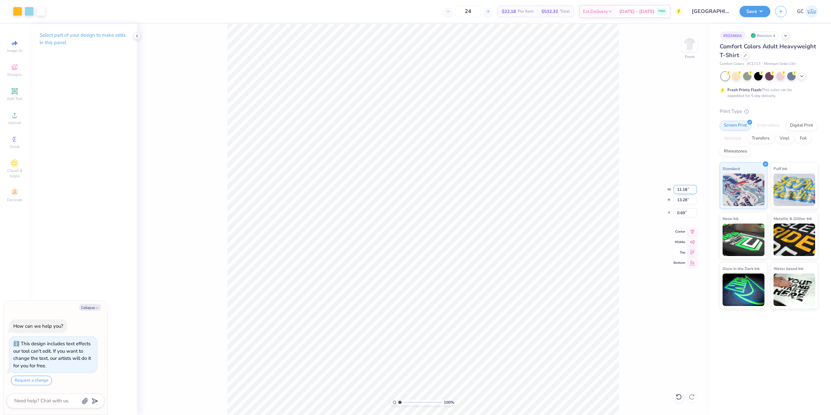
click at [687, 191] on input "11.18" at bounding box center [684, 189] width 23 height 9
click at [681, 189] on input "11.18" at bounding box center [684, 189] width 23 height 9
drag, startPoint x: 677, startPoint y: 190, endPoint x: 689, endPoint y: 190, distance: 11.4
click at [689, 190] on input "11.18" at bounding box center [684, 189] width 23 height 9
type input "11"
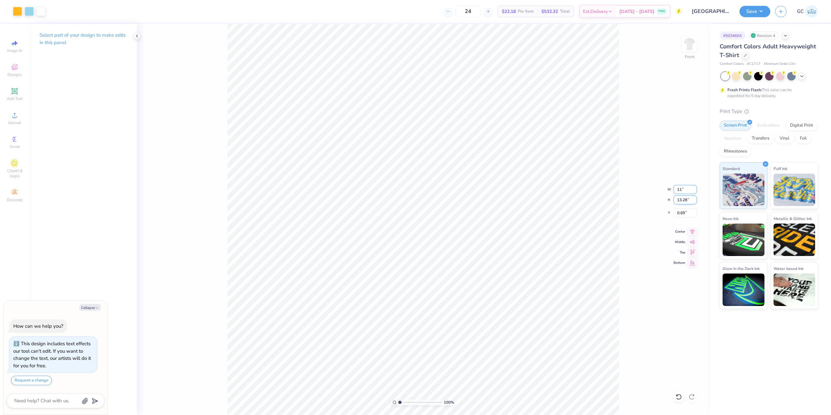
type textarea "x"
type input "11.00"
type input "13.07"
drag, startPoint x: 686, startPoint y: 211, endPoint x: 678, endPoint y: 211, distance: 8.8
click at [678, 211] on input "0.80" at bounding box center [684, 212] width 23 height 9
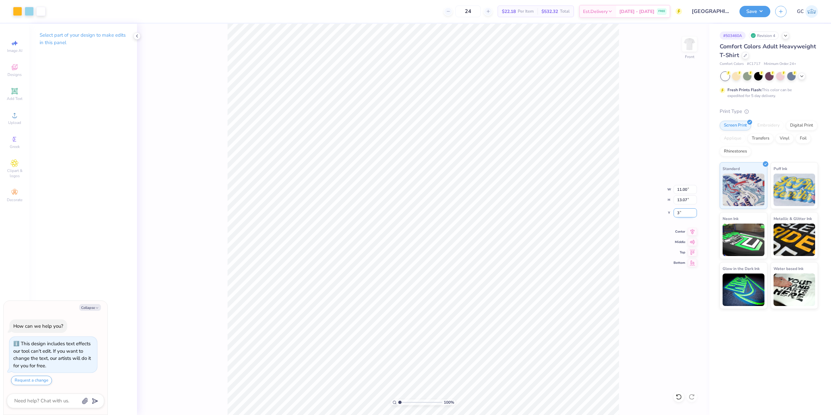
type input "3"
type textarea "x"
type input "3.00"
click at [690, 232] on icon at bounding box center [692, 231] width 9 height 8
click at [449, 235] on li "Download vector" at bounding box center [450, 233] width 51 height 13
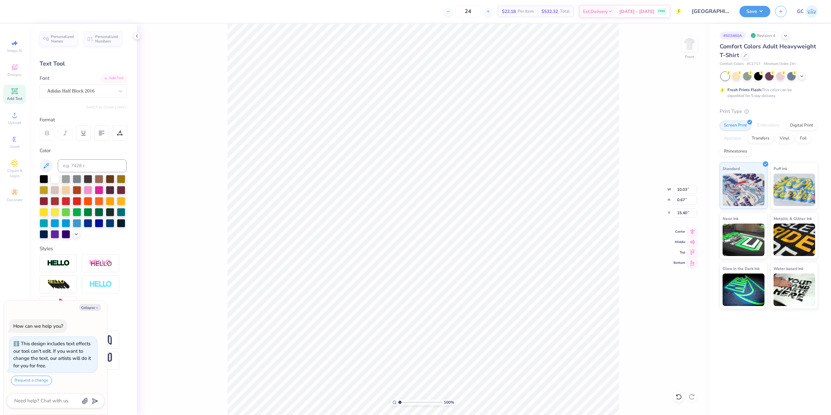
type textarea "x"
type input "11.00"
type input "12.19"
type input "3.00"
click at [512, 272] on li "Download vector" at bounding box center [500, 274] width 51 height 13
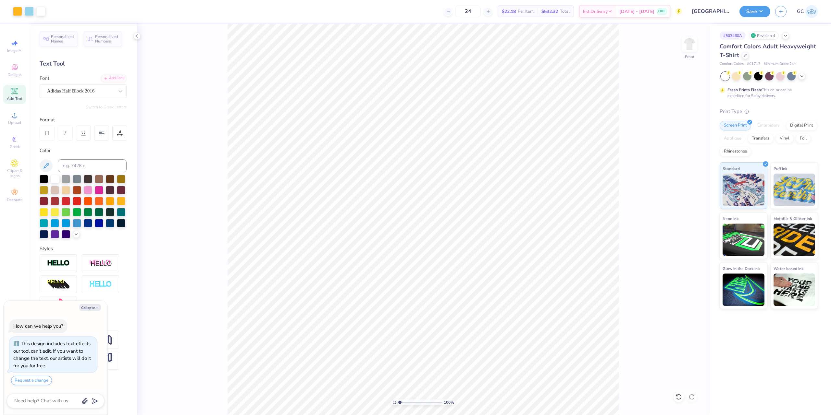
type textarea "x"
